Goal: Book appointment/travel/reservation

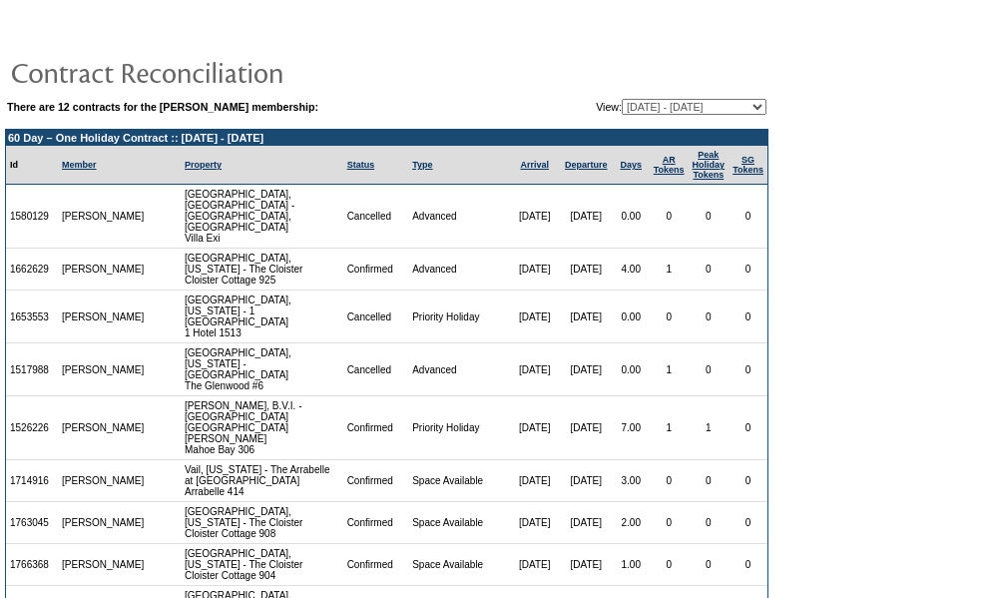
click at [729, 104] on select "12/30/16 - 06/30/18 07/01/18 - 06/30/19 07/01/19 - 06/30/20 07/01/20 - 06/30/21…" at bounding box center [694, 107] width 145 height 16
select select "127596"
click at [622, 100] on select "12/30/16 - 06/30/18 07/01/18 - 06/30/19 07/01/19 - 06/30/20 07/01/20 - 06/30/21…" at bounding box center [694, 107] width 145 height 16
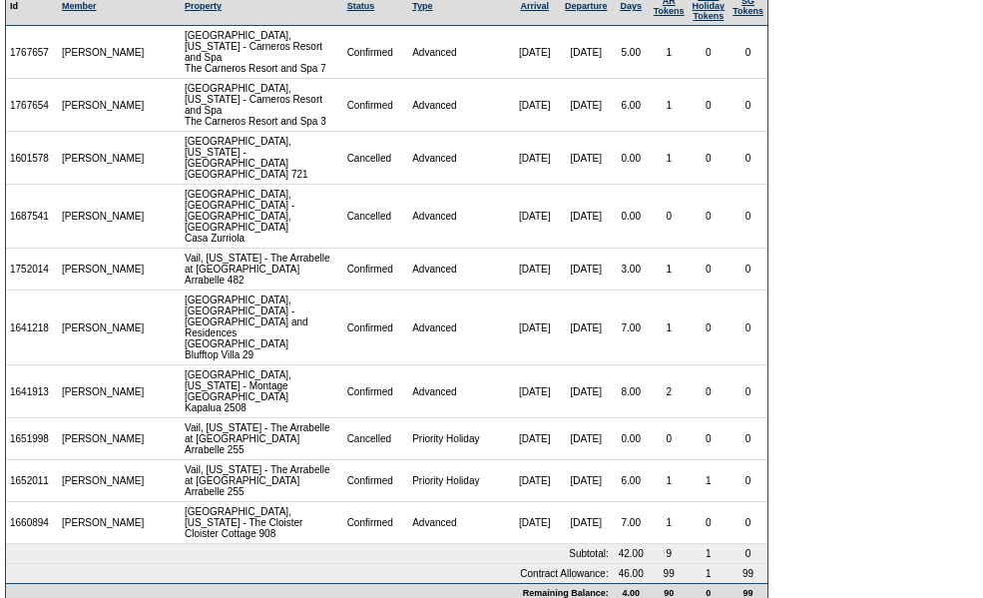
scroll to position [182, 0]
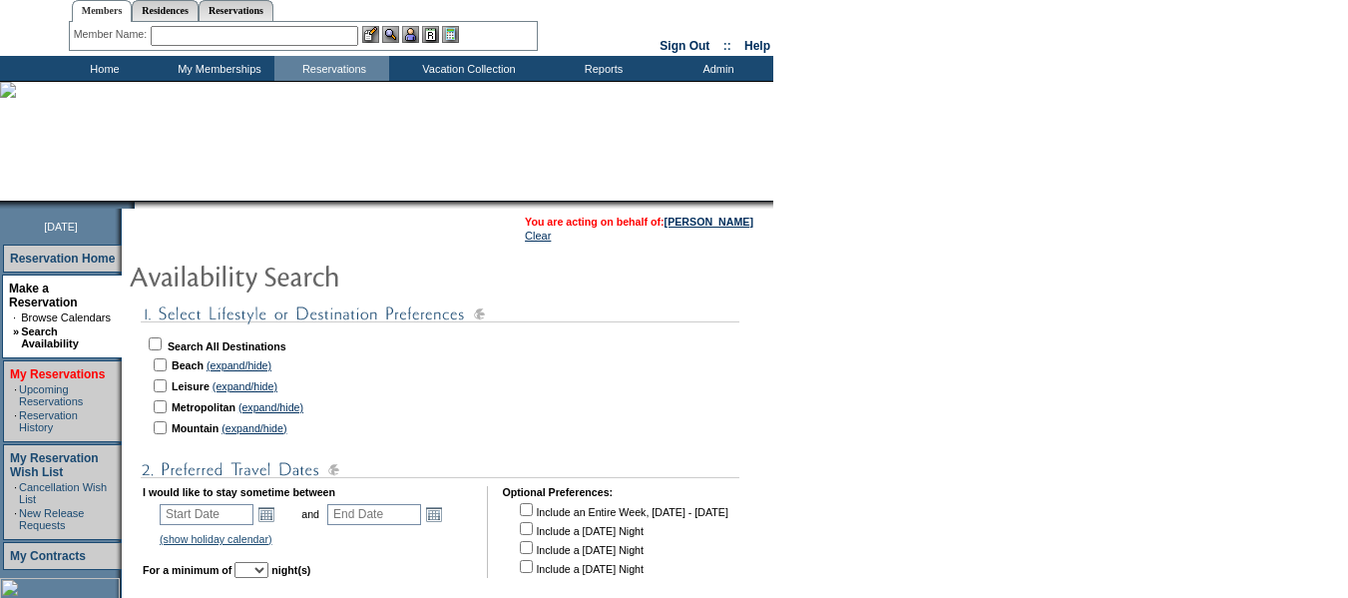
scroll to position [100, 0]
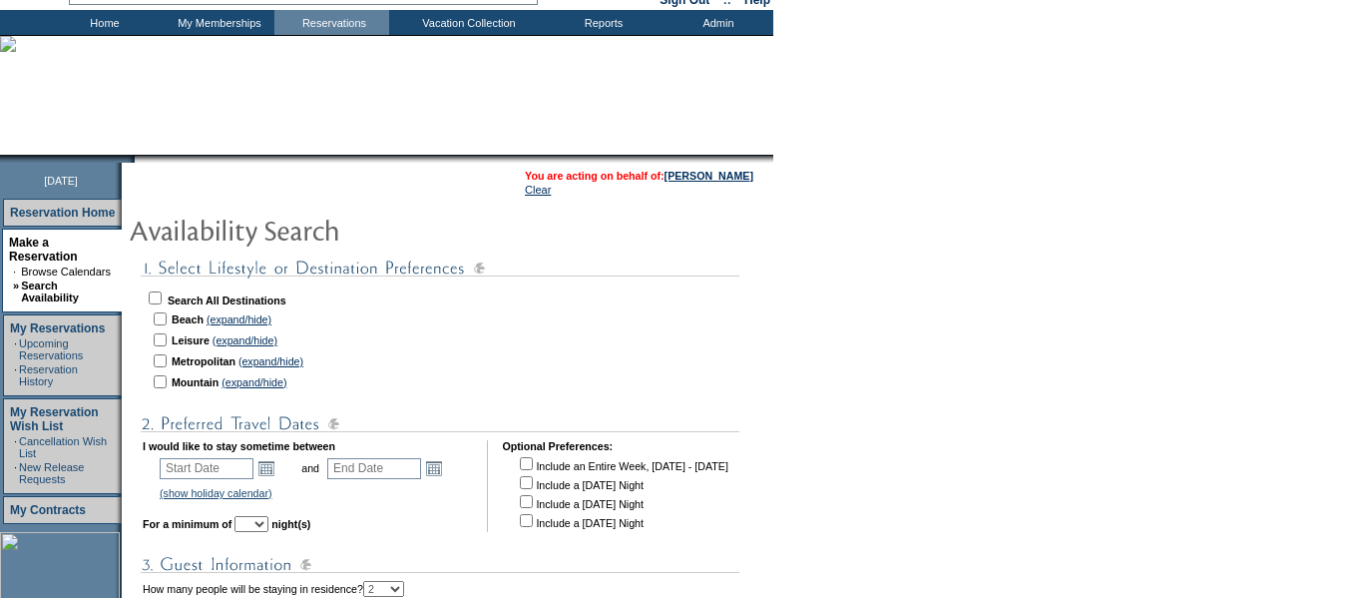
click at [162, 297] on input "checkbox" at bounding box center [155, 297] width 13 height 13
checkbox input "true"
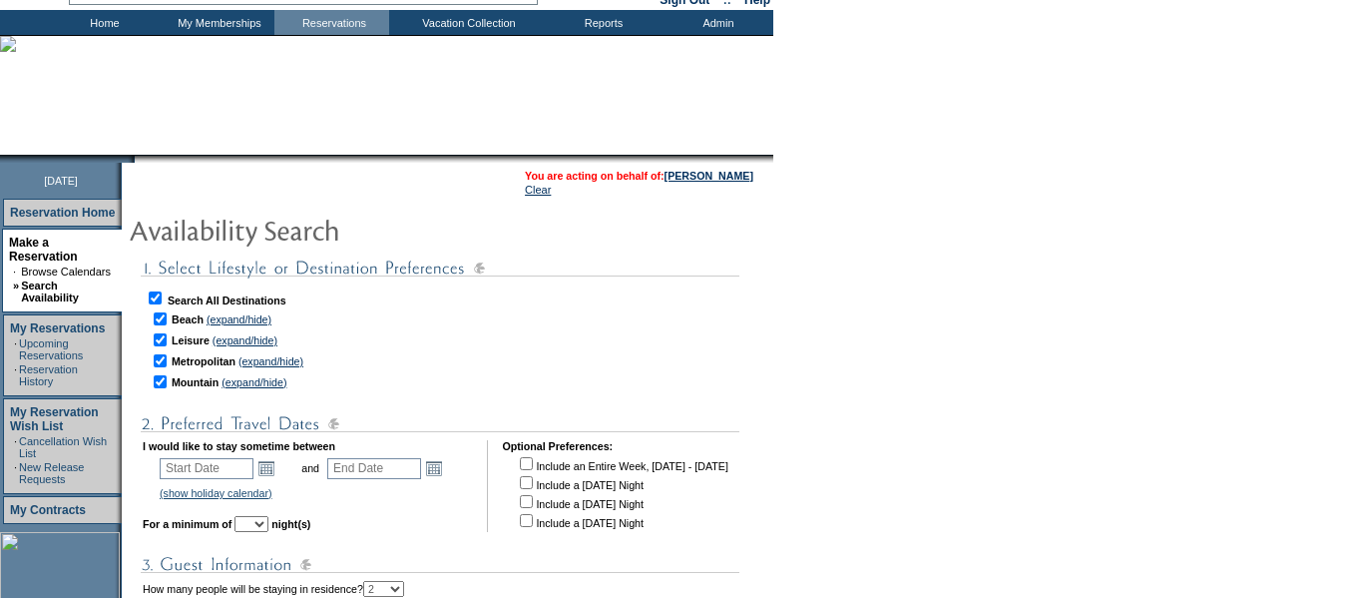
checkbox input "true"
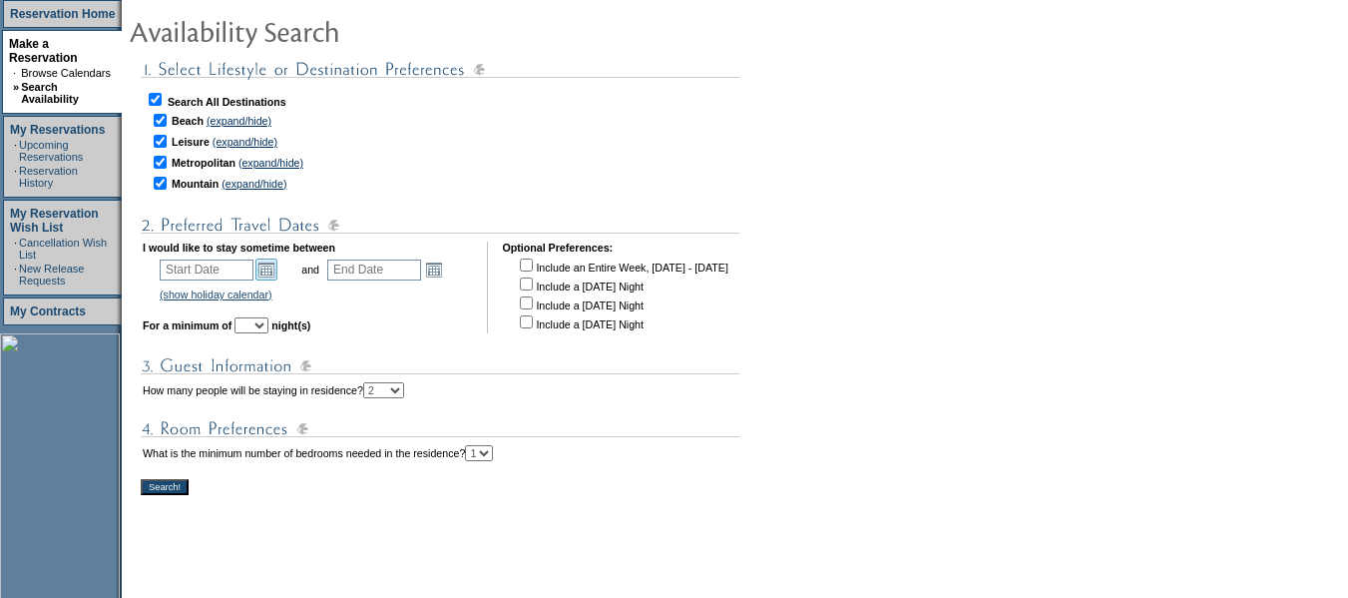
scroll to position [299, 0]
click at [277, 274] on link "Open the calendar popup." at bounding box center [266, 268] width 22 height 22
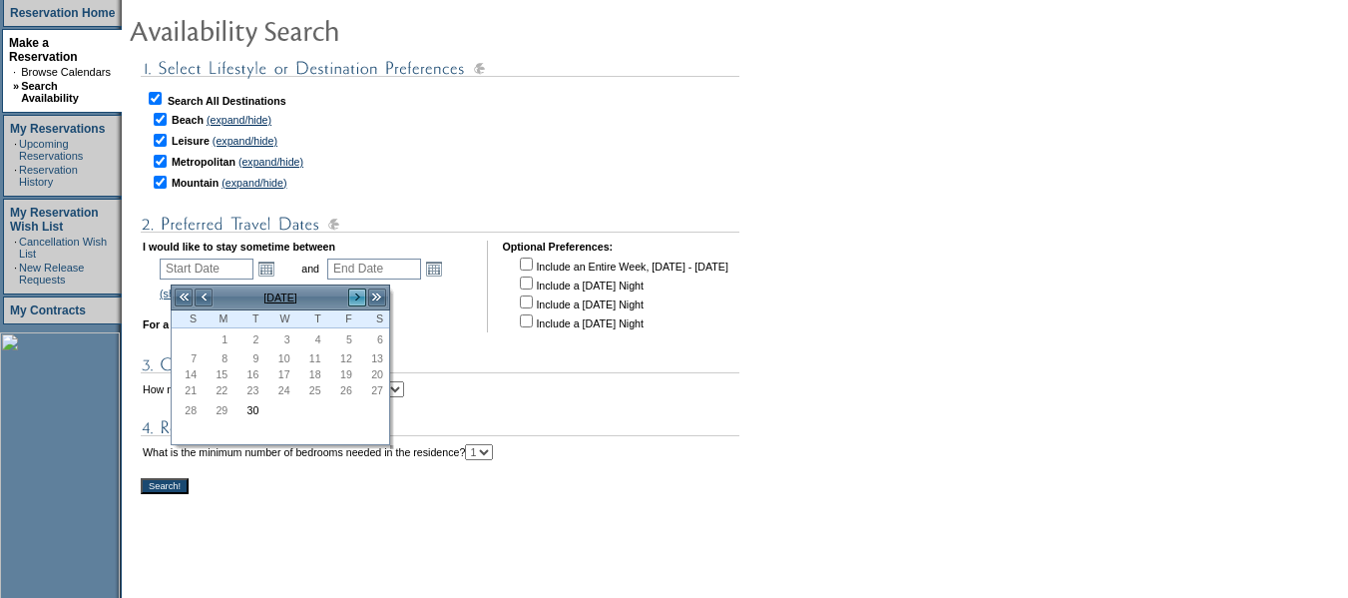
click at [362, 295] on link ">" at bounding box center [357, 297] width 20 height 20
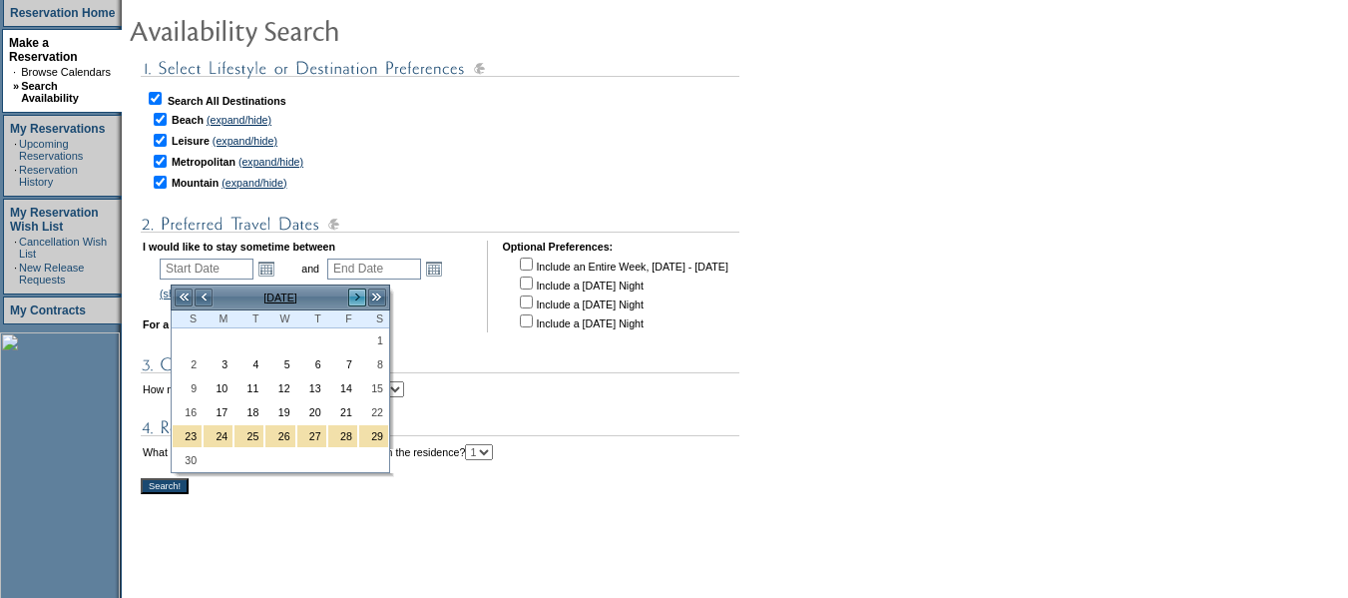
click at [362, 295] on link ">" at bounding box center [357, 297] width 20 height 20
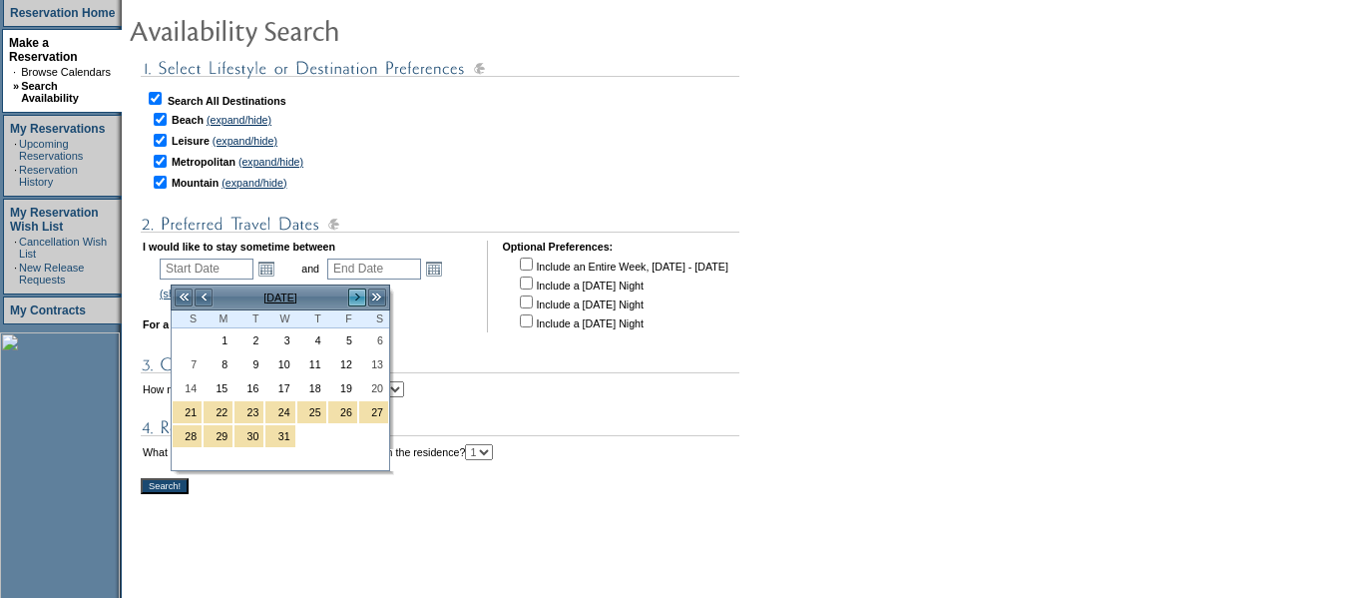
click at [362, 295] on link ">" at bounding box center [357, 297] width 20 height 20
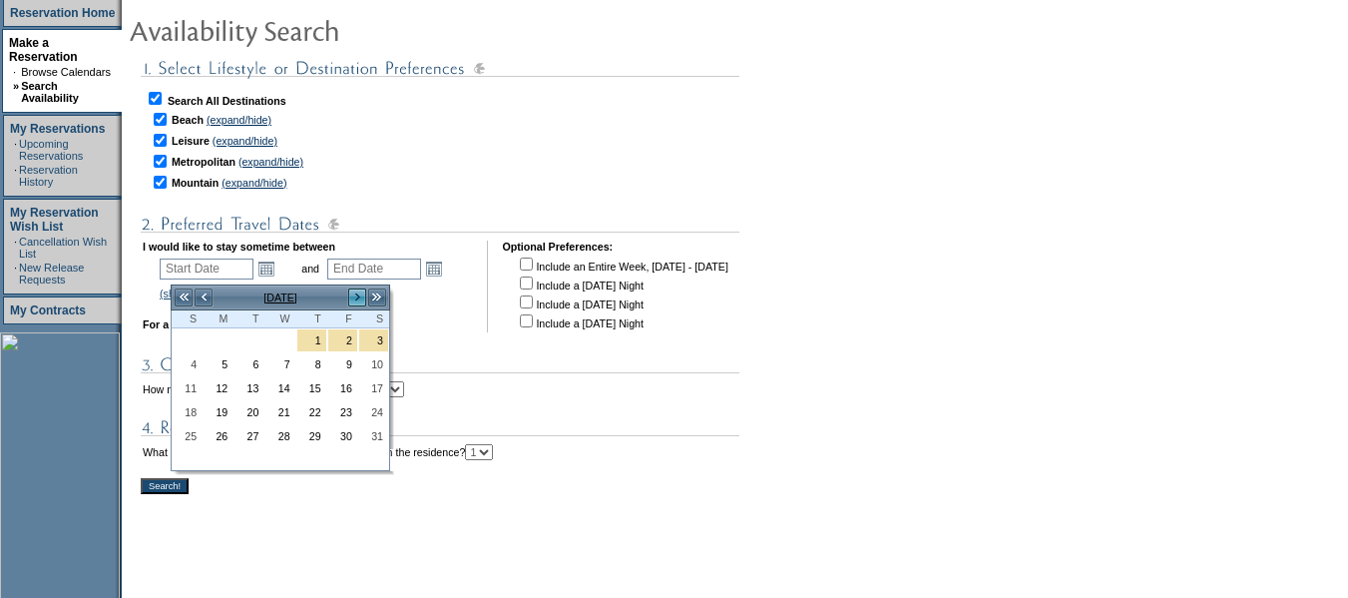
click at [362, 295] on link ">" at bounding box center [357, 297] width 20 height 20
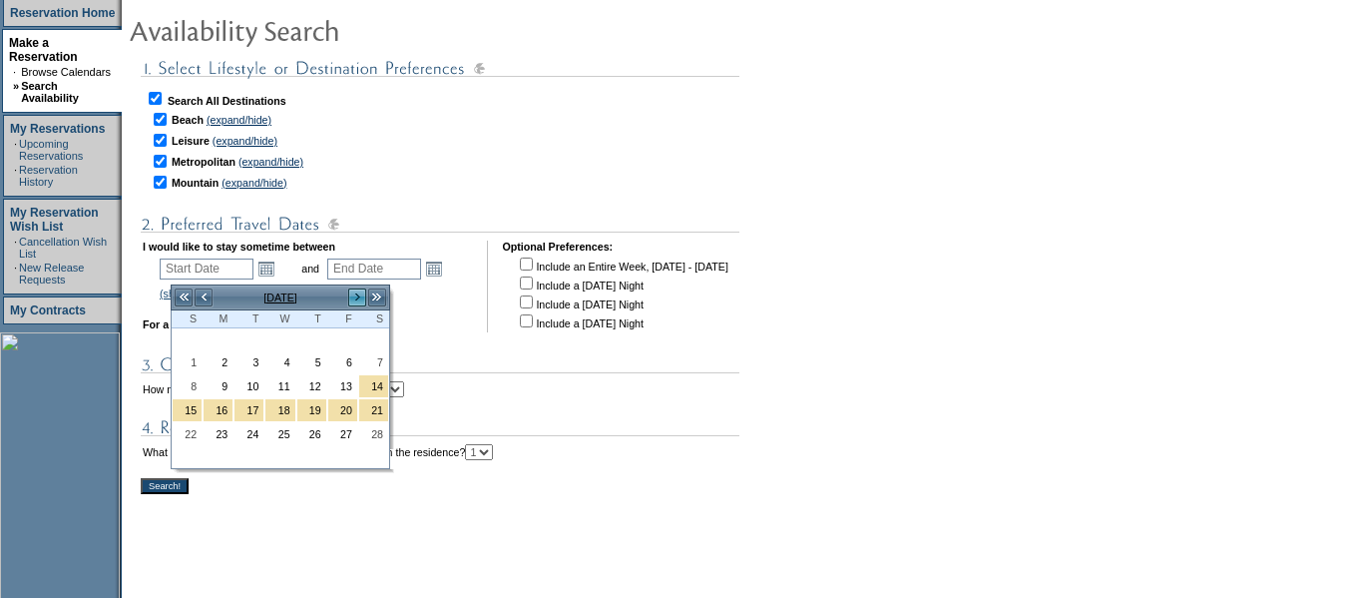
click at [362, 295] on link ">" at bounding box center [357, 297] width 20 height 20
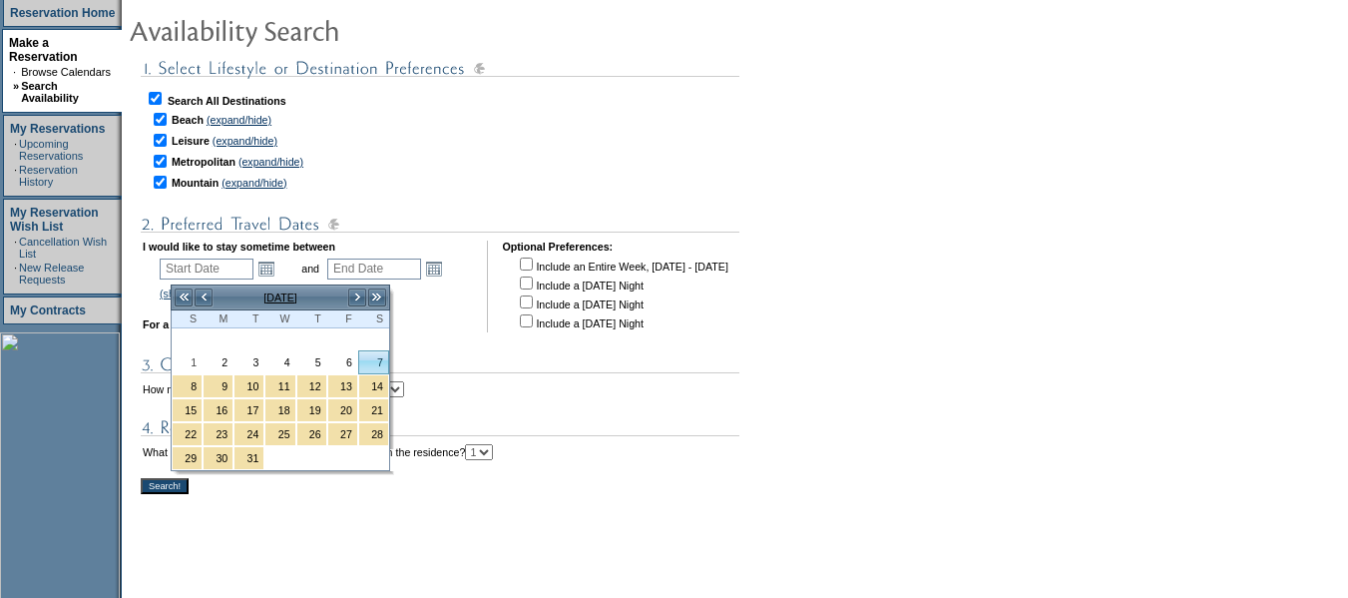
click at [364, 359] on link "7" at bounding box center [373, 362] width 29 height 22
type input "[DATE]"
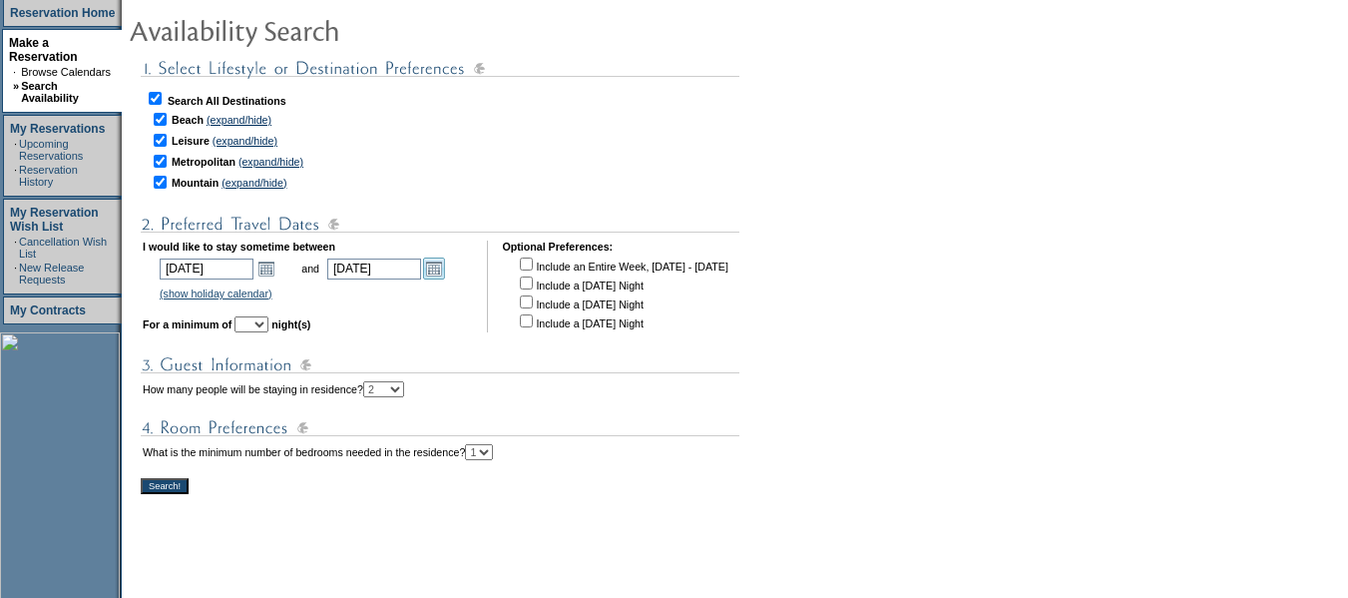
click at [445, 272] on link "Open the calendar popup." at bounding box center [434, 268] width 22 height 22
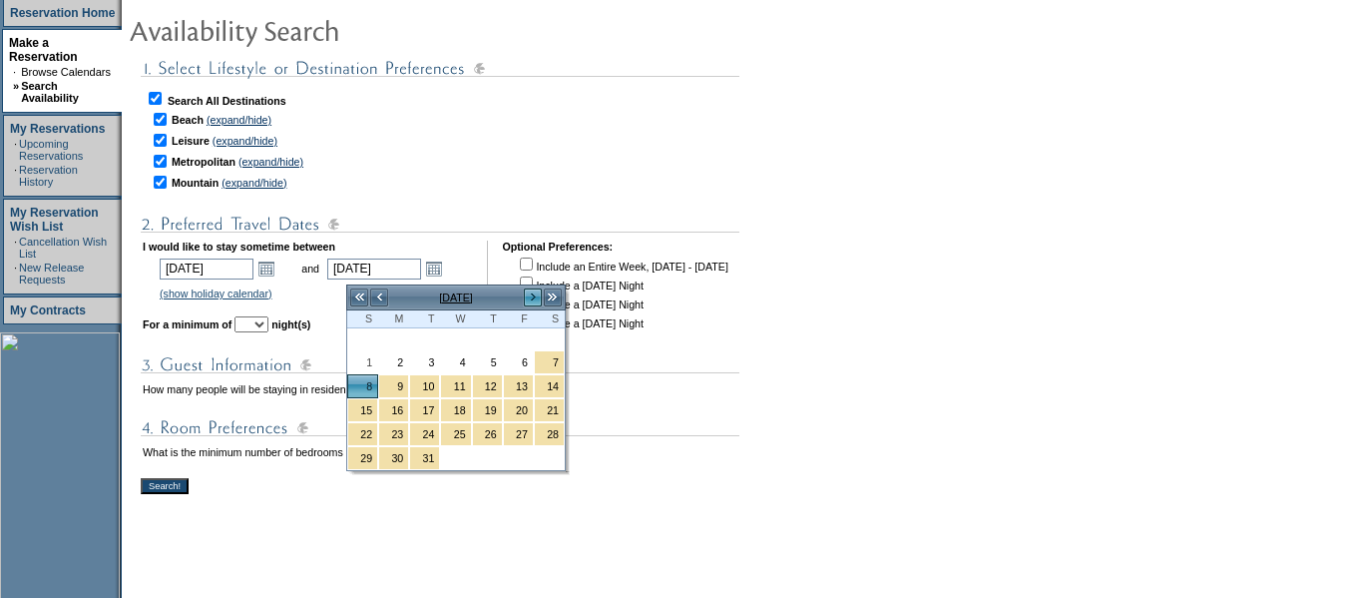
click at [528, 292] on link ">" at bounding box center [533, 297] width 20 height 20
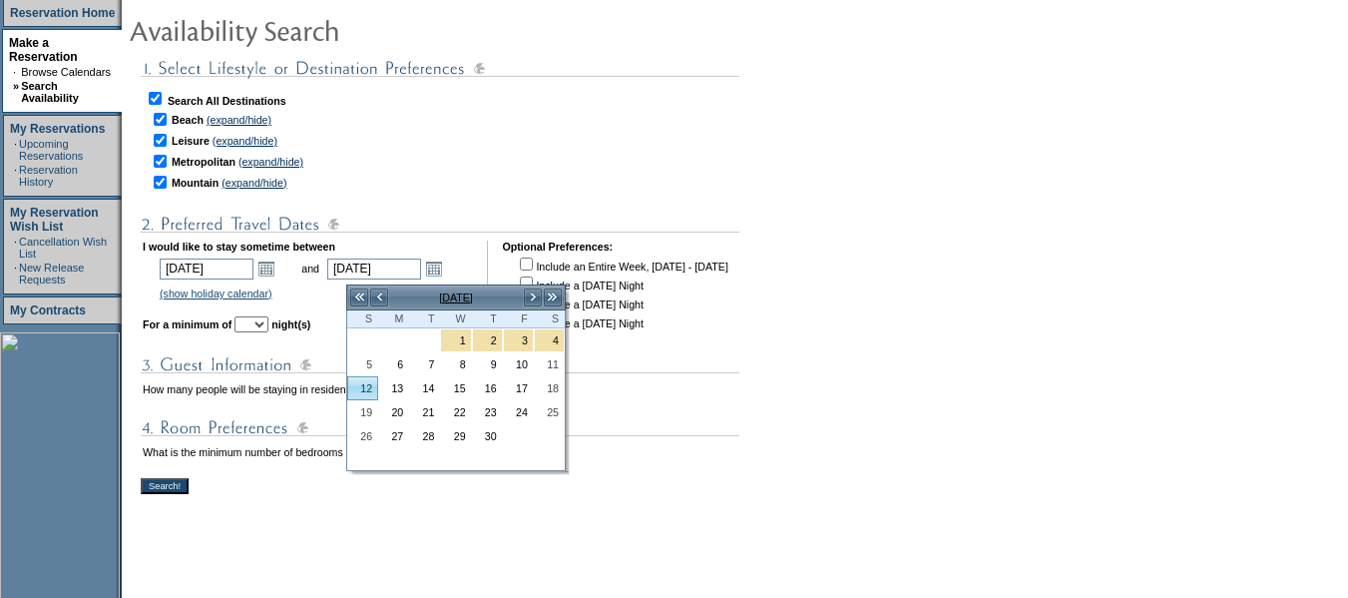
click at [360, 393] on link "12" at bounding box center [362, 388] width 29 height 22
type input "[DATE]"
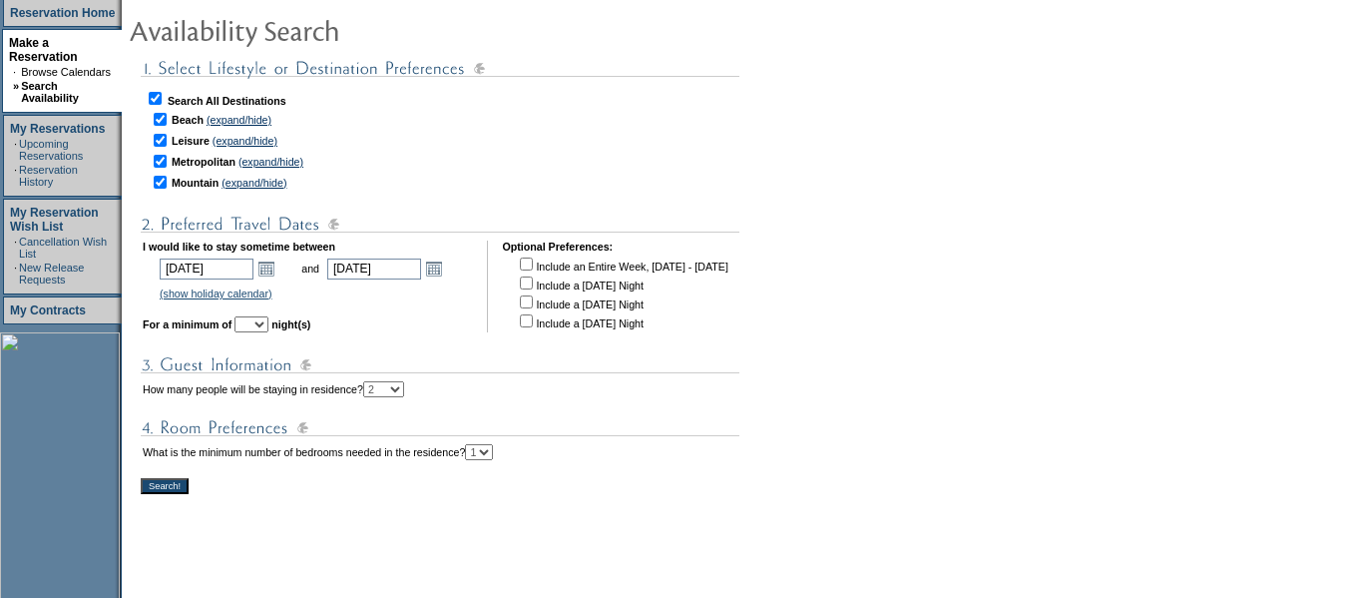
click at [268, 328] on select "1 2 3 4 5 6 7 8 9 10 11 12 13 14" at bounding box center [251, 324] width 34 height 16
select select "4"
click at [262, 323] on select "1 2 3 4 5 6 7 8 9 10 11 12 13 14" at bounding box center [251, 324] width 34 height 16
click at [166, 494] on input "Search!" at bounding box center [165, 486] width 48 height 16
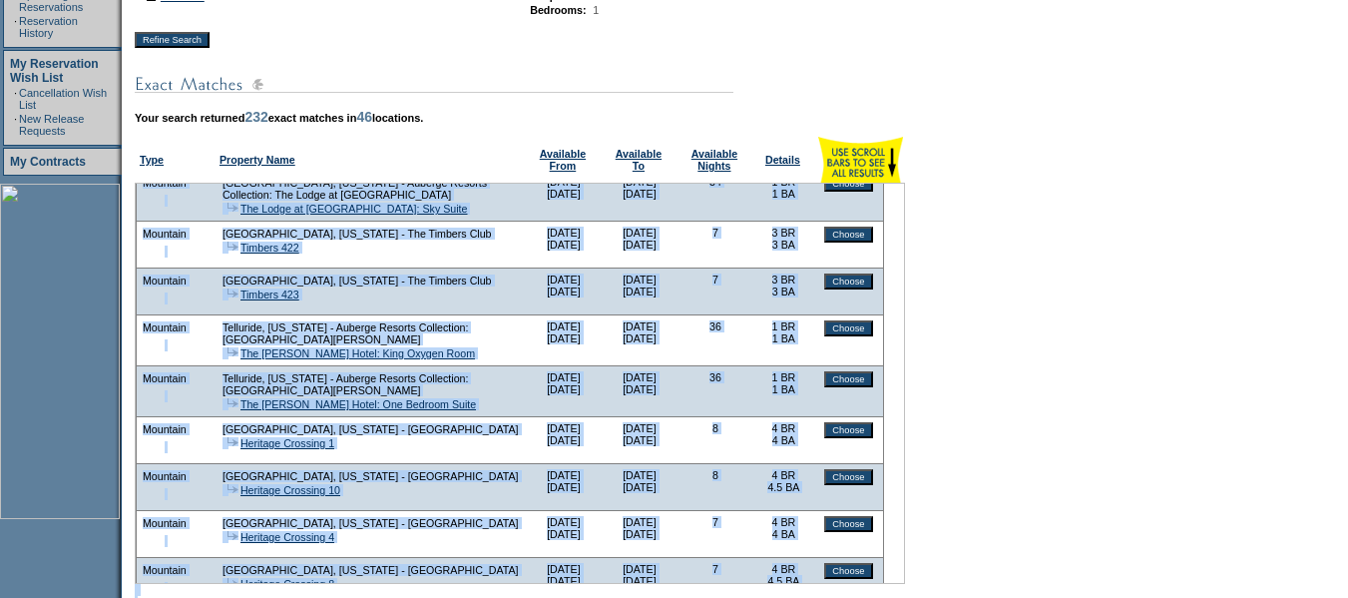
scroll to position [613, 0]
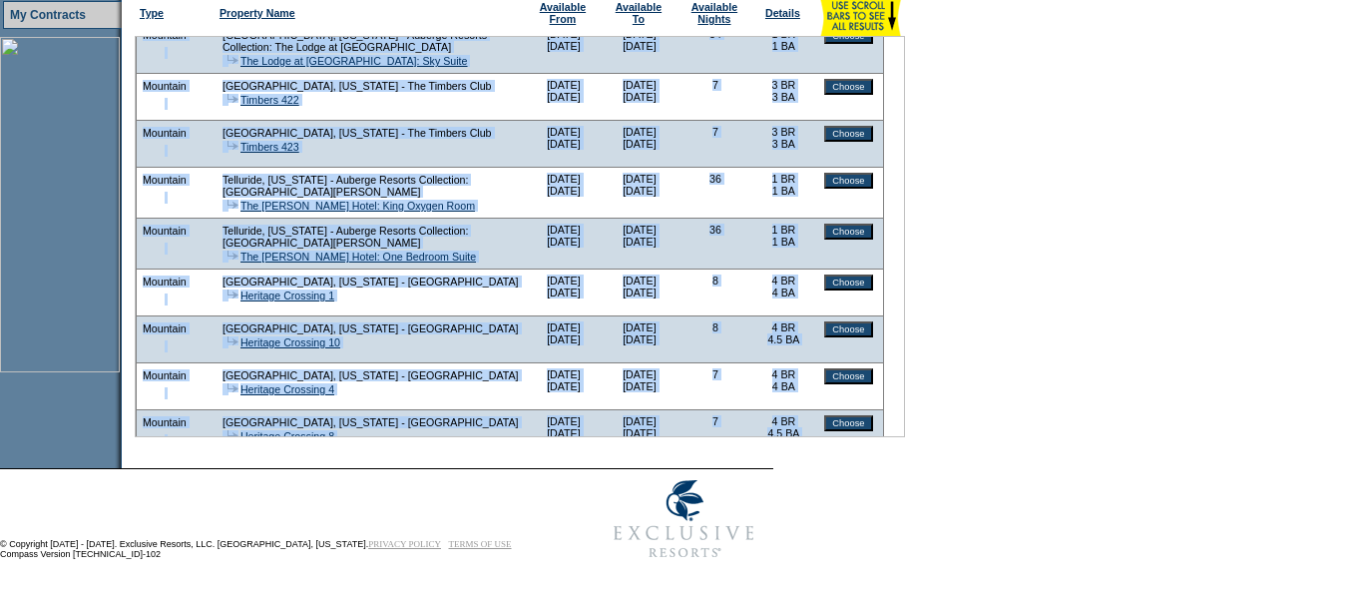
drag, startPoint x: 155, startPoint y: 363, endPoint x: 822, endPoint y: 415, distance: 669.4
copy tbody "Beach Emerald Coast, Florida - Rosemary Beach, Florida Rosemary Beach, 67 Hope …"
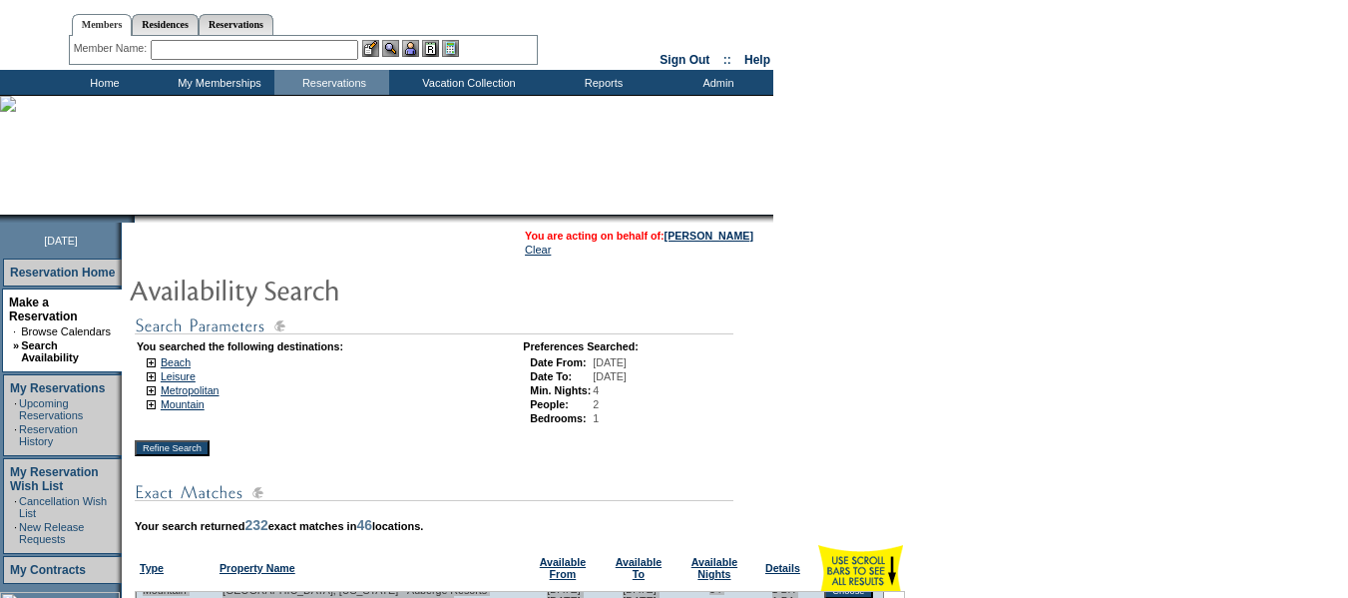
scroll to position [0, 0]
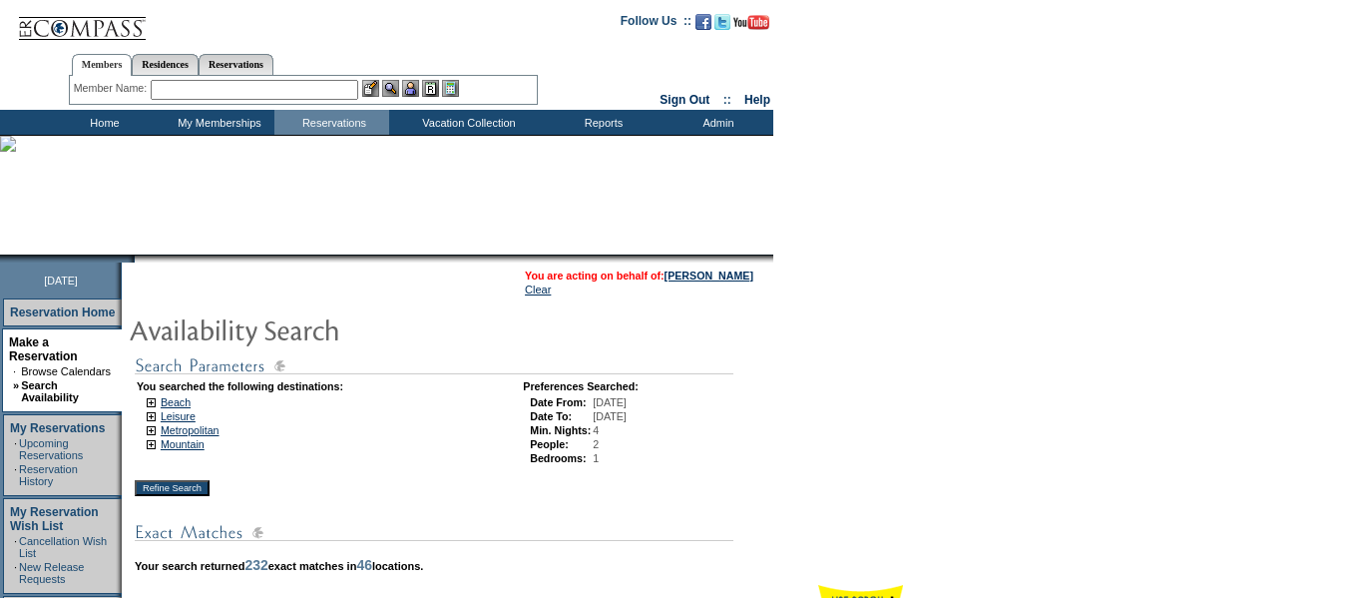
click at [233, 84] on input "text" at bounding box center [255, 90] width 208 height 20
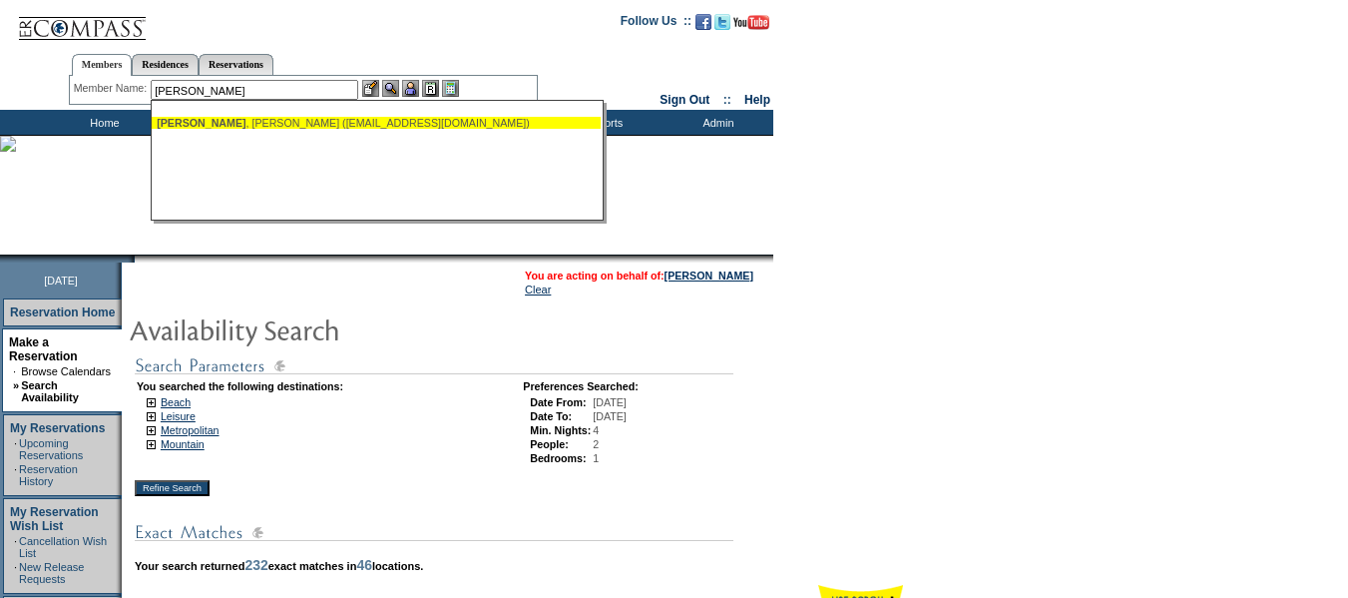
click at [237, 121] on div "Luttner , Earl (earl_j_luttner@lifetimefinancialgrowth.com)" at bounding box center [376, 123] width 439 height 12
type input "Luttner, Earl (earl_j_luttner@lifetimefinancialgrowth.com)"
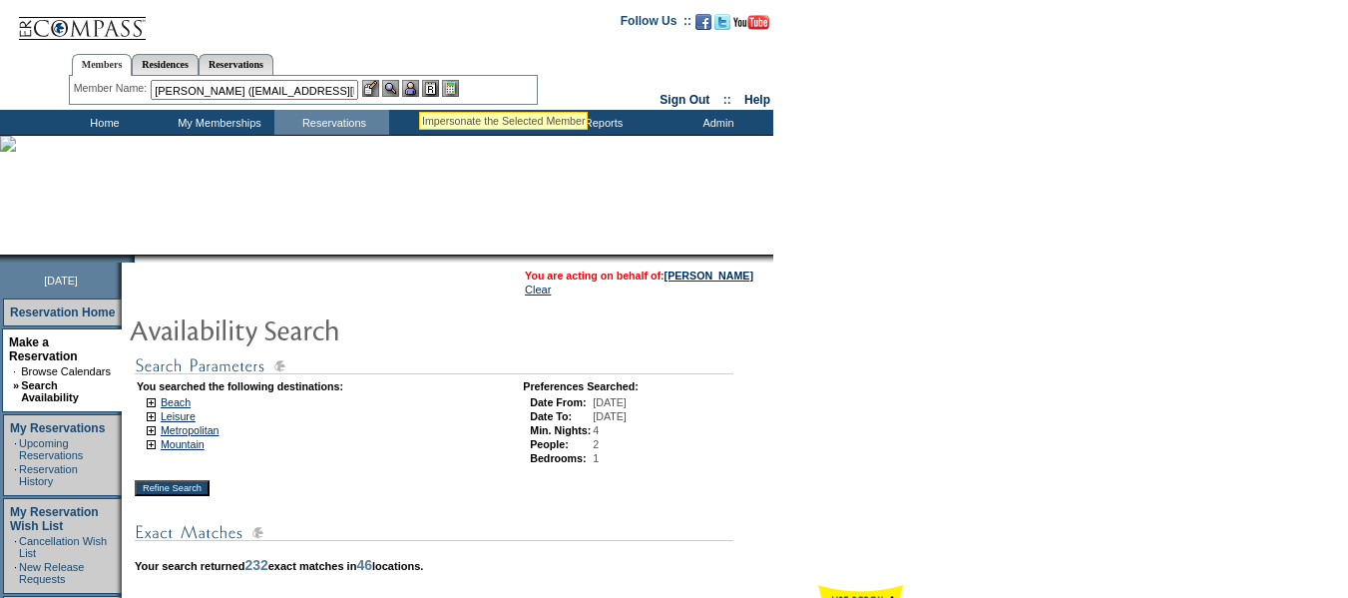
click at [417, 88] on img at bounding box center [410, 88] width 17 height 17
click at [393, 89] on img at bounding box center [390, 88] width 17 height 17
